Goal: Task Accomplishment & Management: Complete application form

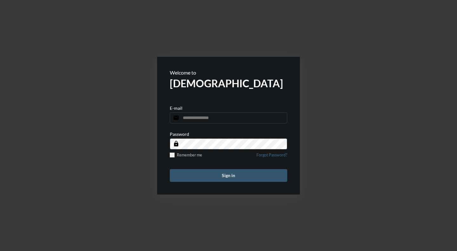
type input "**********"
click at [215, 172] on button "Sign in" at bounding box center [228, 175] width 117 height 13
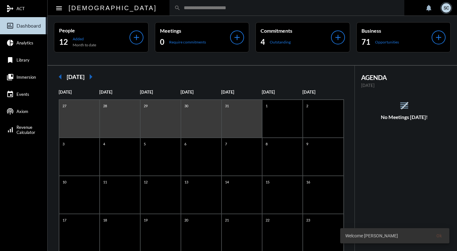
click at [181, 7] on input "text" at bounding box center [290, 7] width 219 height 5
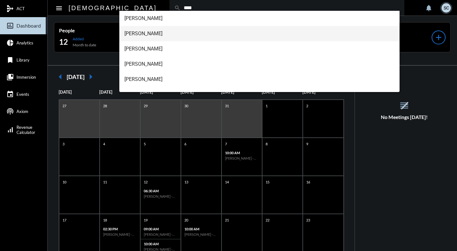
type input "****"
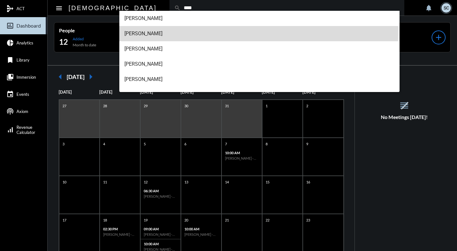
click at [154, 29] on span "[PERSON_NAME]" at bounding box center [259, 33] width 270 height 15
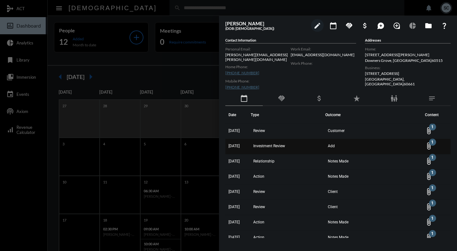
click at [319, 144] on td "Investment Review" at bounding box center [288, 146] width 75 height 15
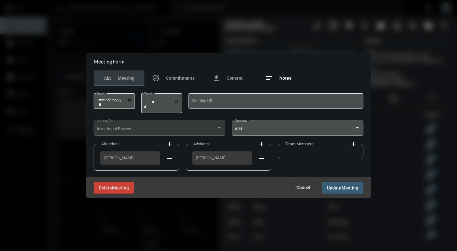
drag, startPoint x: 284, startPoint y: 74, endPoint x: 283, endPoint y: 79, distance: 4.8
click at [284, 74] on div "notes Notes" at bounding box center [278, 77] width 51 height 15
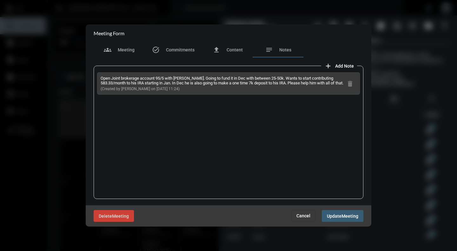
drag, startPoint x: 290, startPoint y: 84, endPoint x: 95, endPoint y: 83, distance: 194.9
click at [95, 83] on div "Open Joint brokerage account 95/5 with [PERSON_NAME]. Going to fund it in Dec w…" at bounding box center [229, 132] width 270 height 133
copy p "583.33/month to his IRA starting in Jan. In Dec he is also going to make a one …"
click at [134, 50] on div "groups Meeting" at bounding box center [119, 49] width 51 height 15
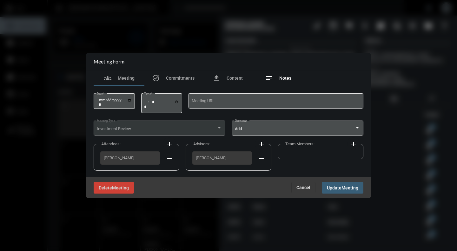
click at [290, 78] on div "notes Notes" at bounding box center [278, 77] width 51 height 15
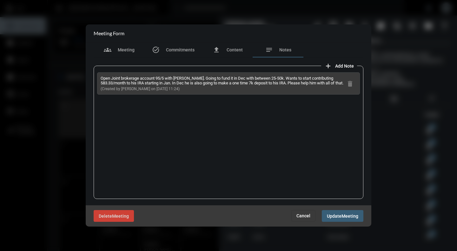
click at [304, 215] on span "Cancel" at bounding box center [304, 215] width 14 height 5
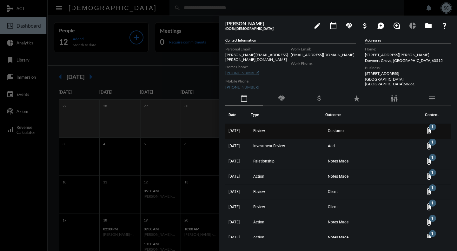
click at [325, 129] on td "Review" at bounding box center [288, 131] width 75 height 15
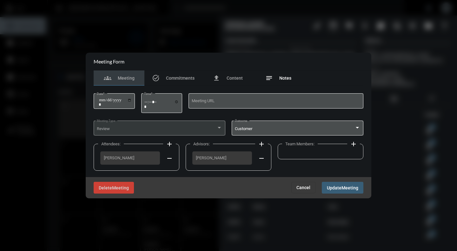
click at [284, 83] on div "notes Notes" at bounding box center [278, 77] width 51 height 15
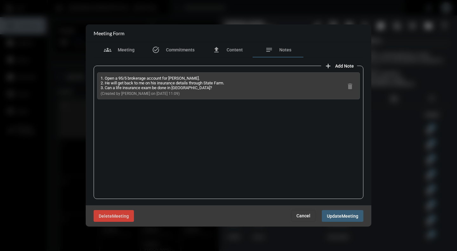
click at [303, 220] on button "Cancel" at bounding box center [303, 215] width 24 height 11
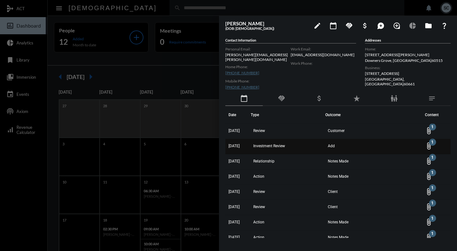
click at [357, 145] on td "Add" at bounding box center [373, 146] width 96 height 15
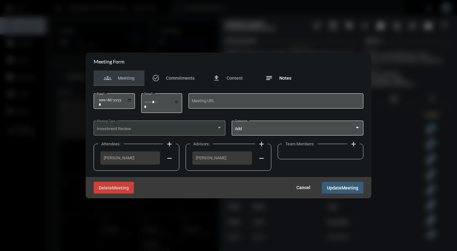
click at [277, 77] on div "notes Notes" at bounding box center [278, 78] width 26 height 8
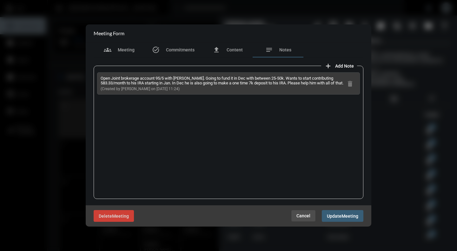
click at [297, 213] on button "Cancel" at bounding box center [303, 215] width 24 height 11
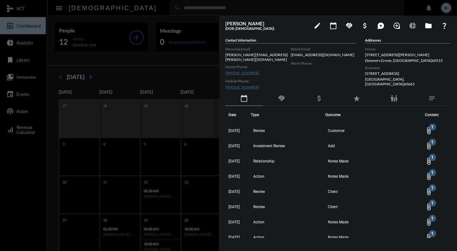
click at [152, 74] on div at bounding box center [228, 125] width 457 height 251
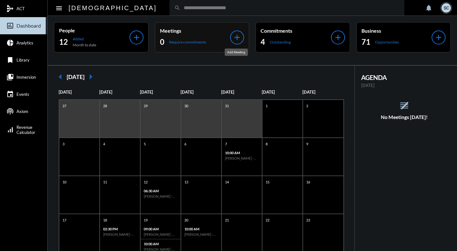
click at [237, 38] on mat-icon "add" at bounding box center [237, 37] width 9 height 9
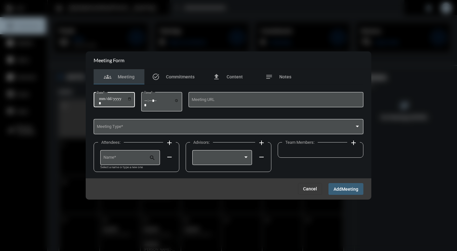
click at [131, 98] on input "Date *" at bounding box center [115, 101] width 33 height 9
type input "**********"
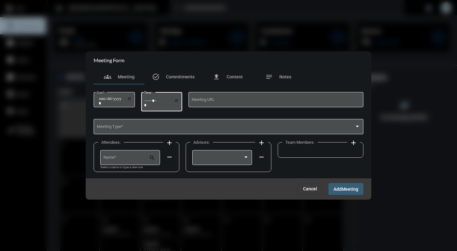
click at [177, 102] on input "Time *" at bounding box center [161, 102] width 35 height 9
type input "*****"
click at [345, 167] on div "Attendees: add Name * search Select a name or type a new one remove Advisors: a…" at bounding box center [229, 159] width 270 height 37
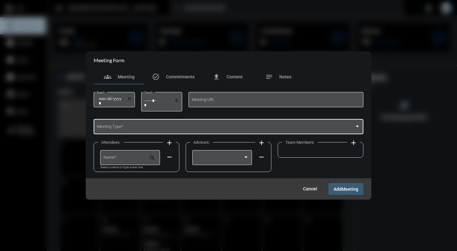
click at [132, 124] on div "Meeting Type *" at bounding box center [229, 126] width 264 height 16
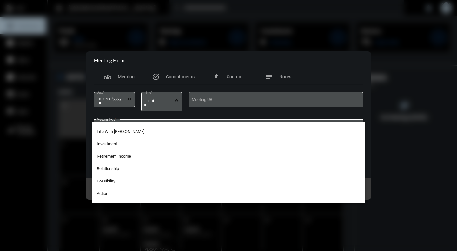
scroll to position [127, 0]
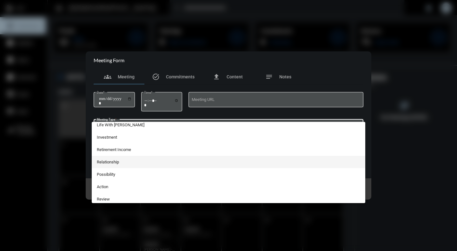
click at [108, 162] on span "Relationship" at bounding box center [229, 162] width 264 height 12
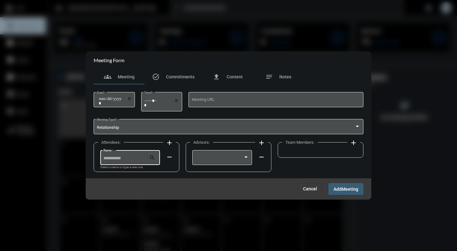
click at [132, 157] on input "Name *" at bounding box center [126, 158] width 46 height 5
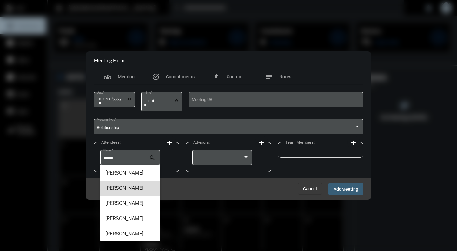
click at [141, 190] on span "[PERSON_NAME]" at bounding box center [130, 188] width 50 height 15
type input "**********"
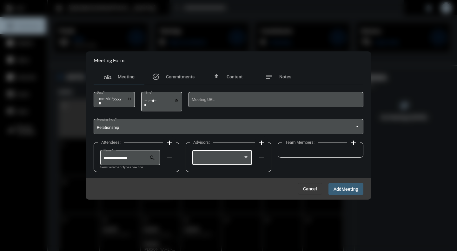
click at [245, 160] on div at bounding box center [246, 157] width 6 height 5
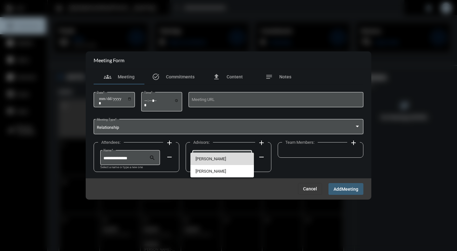
click at [210, 162] on span "[PERSON_NAME]" at bounding box center [223, 159] width 54 height 12
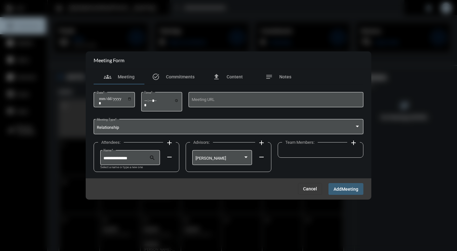
click at [350, 190] on span "Meeting" at bounding box center [350, 189] width 17 height 5
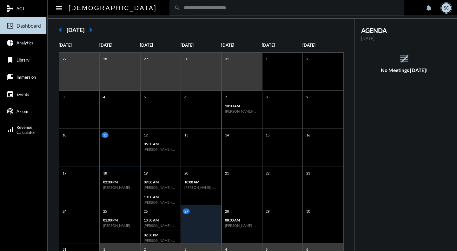
scroll to position [30, 0]
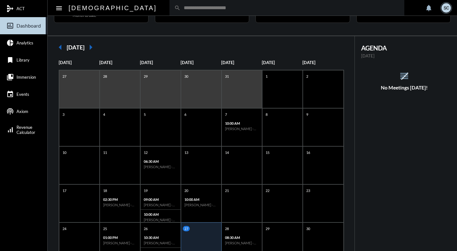
click at [97, 49] on mat-icon "arrow_right" at bounding box center [90, 47] width 13 height 13
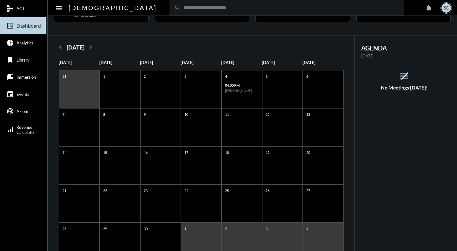
scroll to position [55, 0]
